Goal: Find specific page/section: Find specific page/section

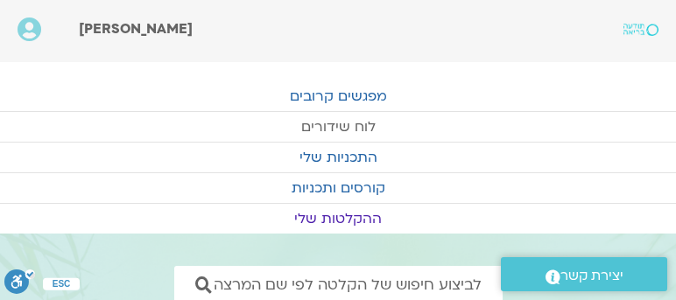
click at [352, 123] on link "לוח שידורים" at bounding box center [338, 127] width 676 height 30
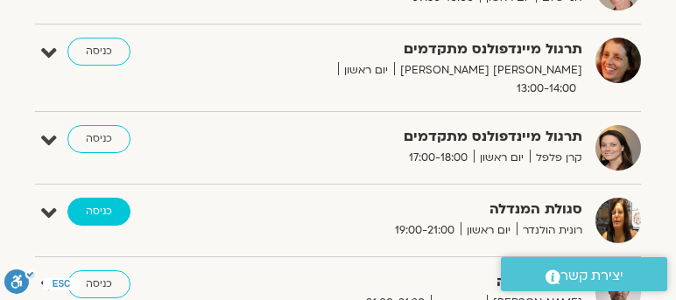
click at [93, 198] on link "כניסה" at bounding box center [98, 212] width 63 height 28
